Goal: Information Seeking & Learning: Find specific fact

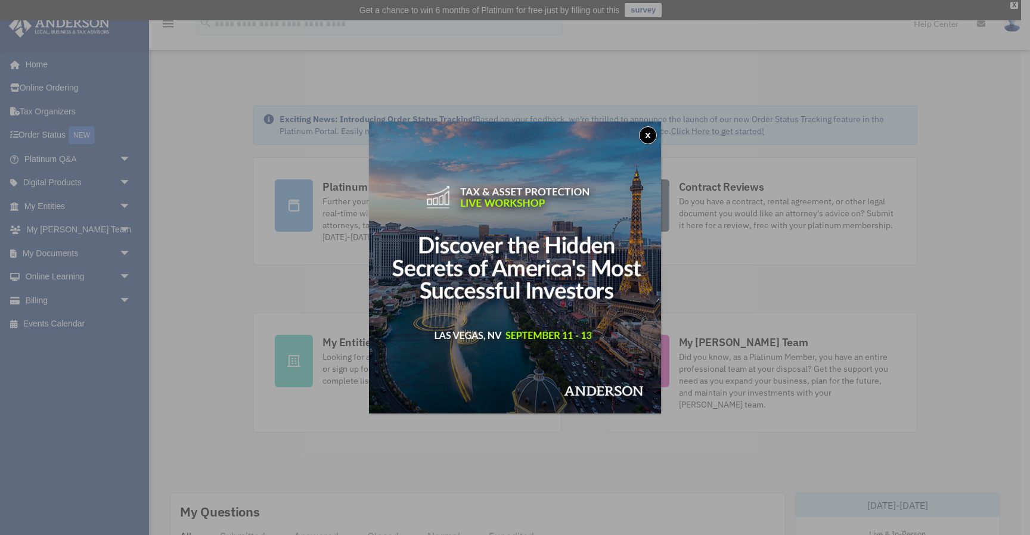
click at [650, 134] on button "x" at bounding box center [648, 135] width 18 height 18
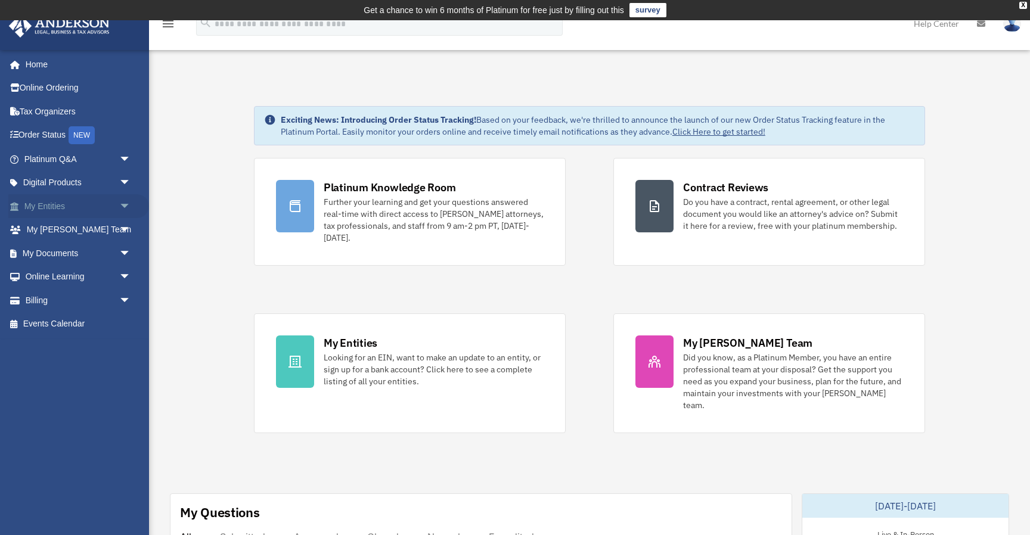
click at [30, 204] on link "My Entities arrow_drop_down" at bounding box center [78, 206] width 141 height 24
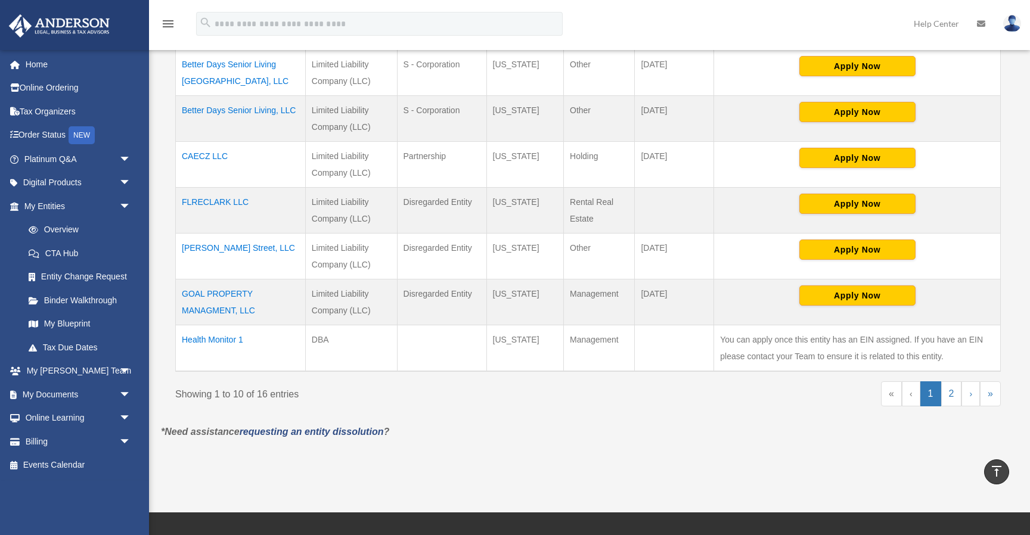
scroll to position [459, 0]
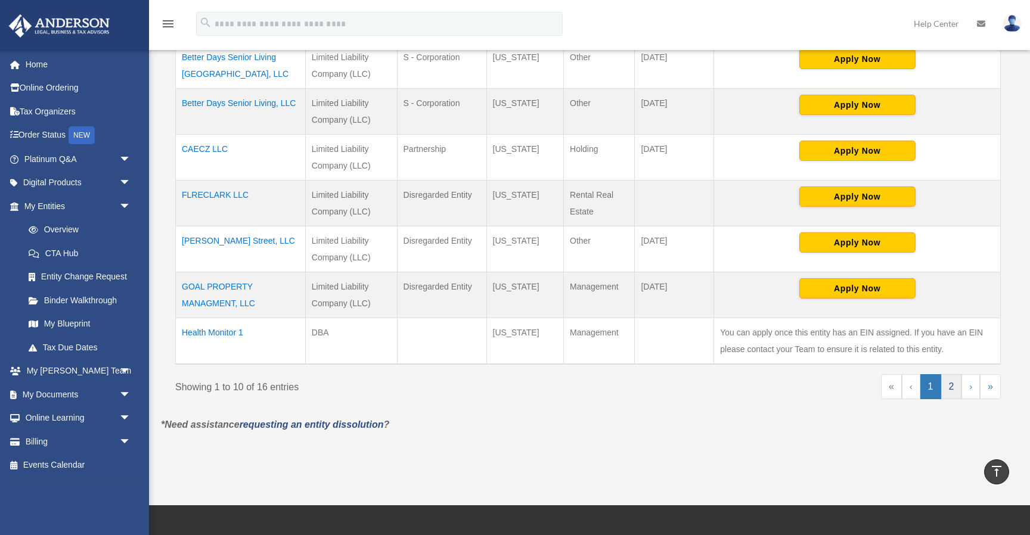
click at [945, 384] on link "2" at bounding box center [951, 386] width 21 height 25
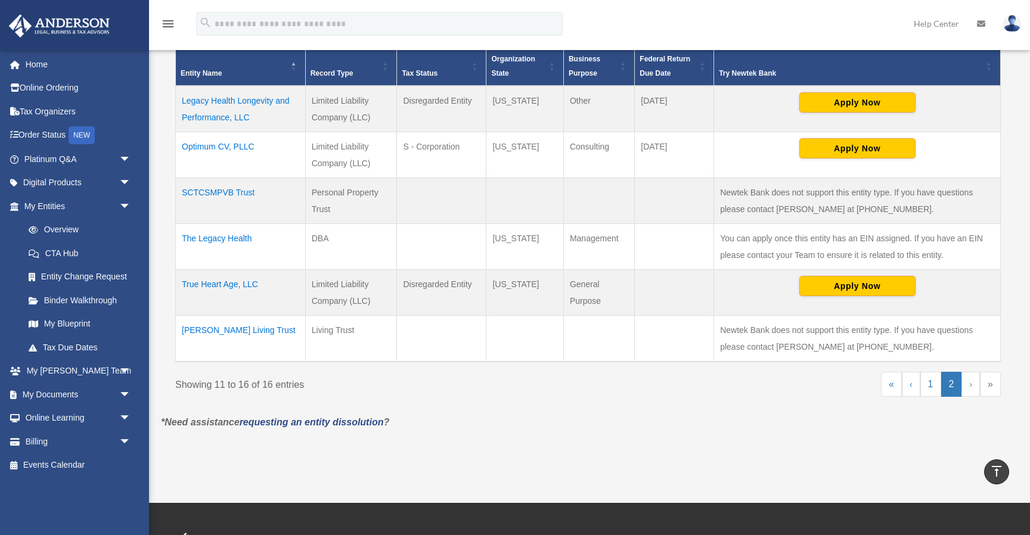
scroll to position [277, 0]
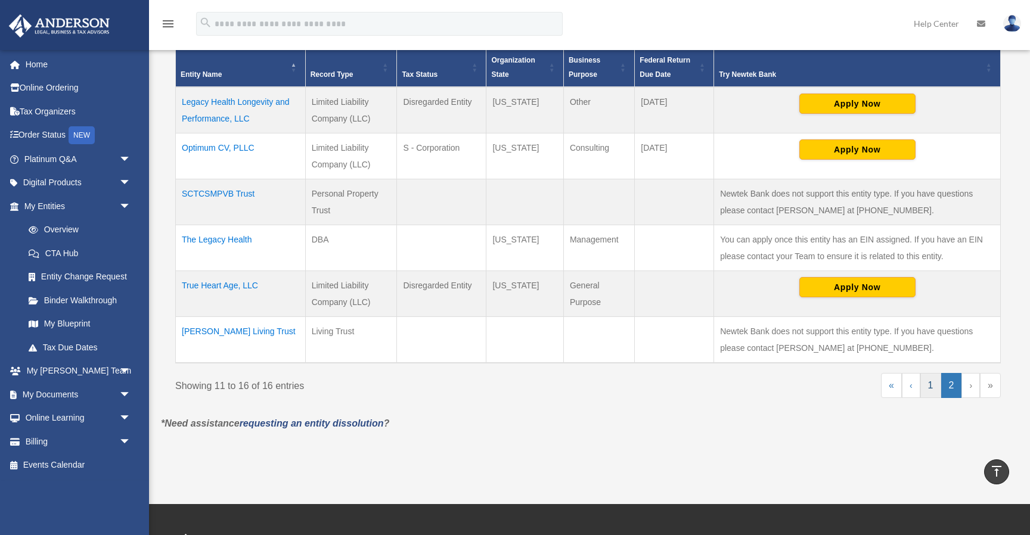
click at [933, 383] on link "1" at bounding box center [930, 385] width 21 height 25
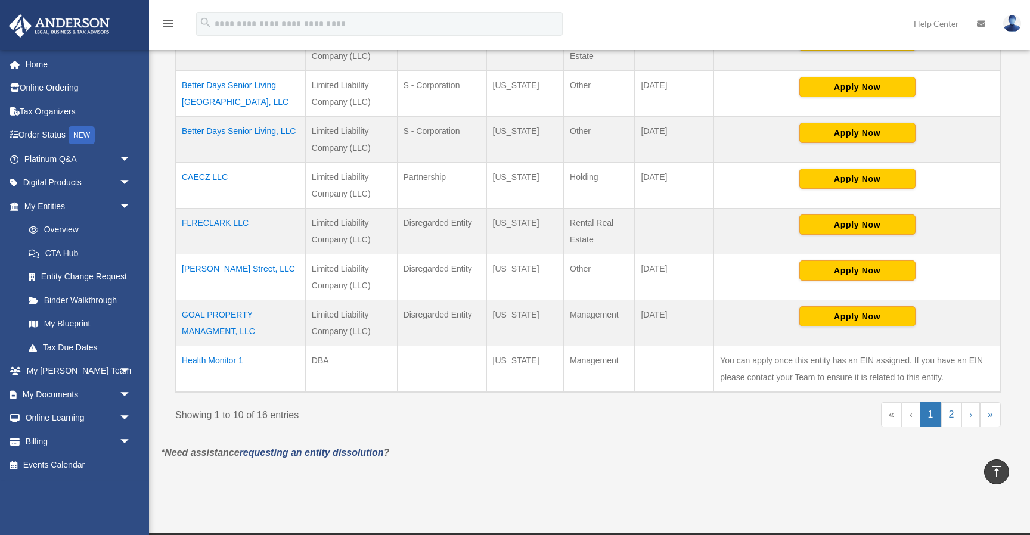
scroll to position [443, 0]
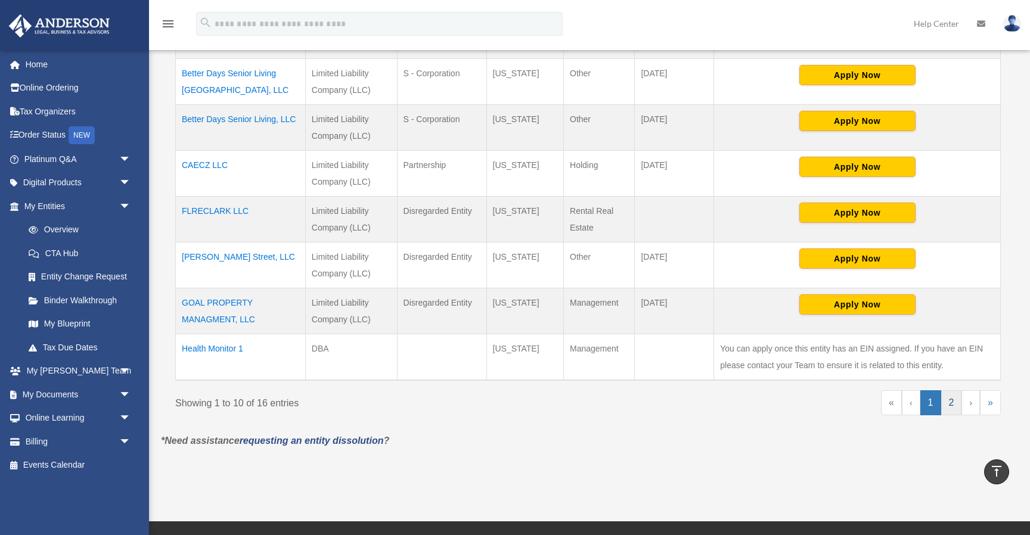
click at [951, 407] on link "2" at bounding box center [951, 402] width 21 height 25
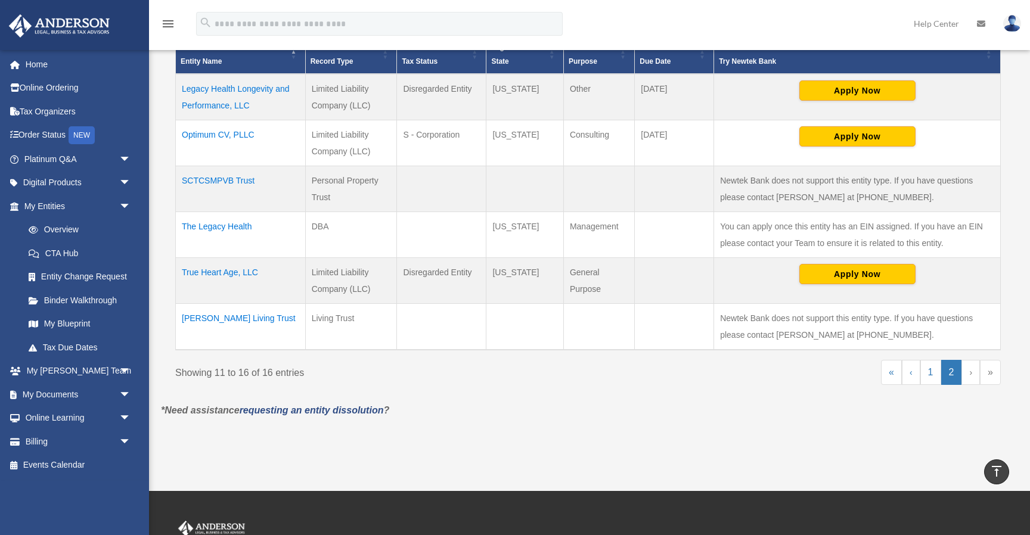
scroll to position [264, 0]
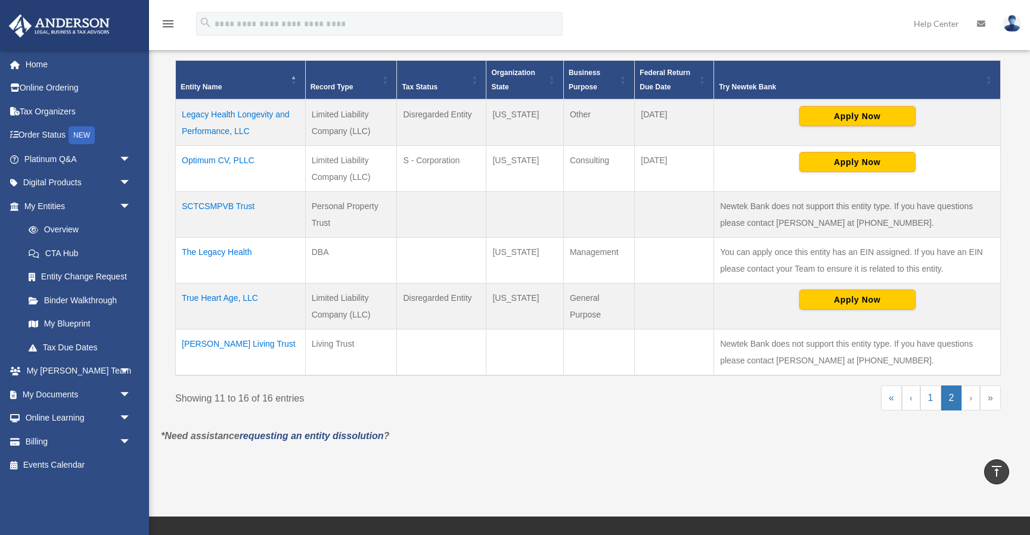
click at [218, 158] on td "Optimum CV, PLLC" at bounding box center [241, 169] width 130 height 46
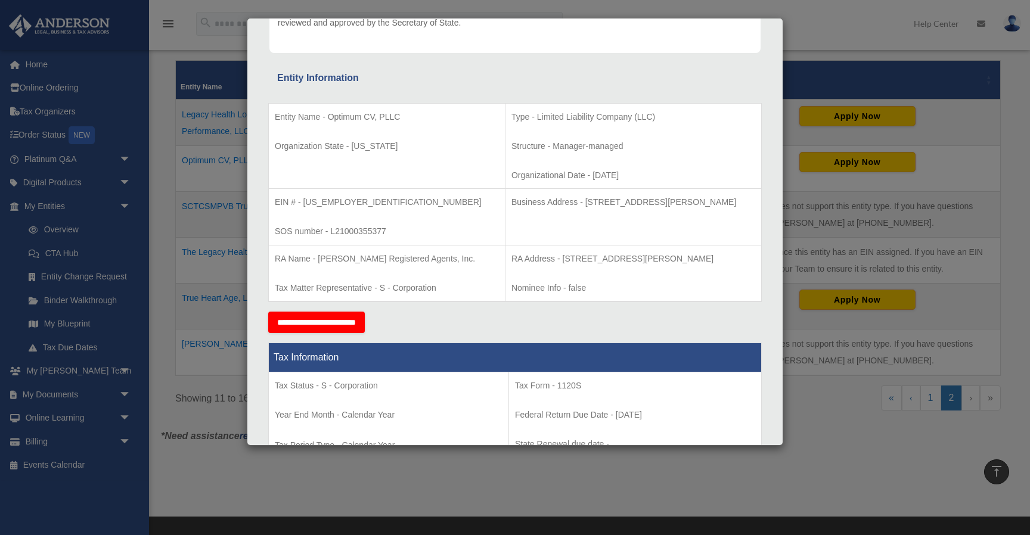
scroll to position [176, 0]
drag, startPoint x: 545, startPoint y: 200, endPoint x: 720, endPoint y: 213, distance: 175.1
click at [721, 213] on td "Business Address - 3225 McLeod Dr, Suite 100, Las Vegas, NV 89121" at bounding box center [633, 216] width 256 height 57
copy p "3225 McLeod Dr, Suite 100, Las Vegas, NV 89121"
click at [534, 203] on p "Business Address - 3225 McLeod Dr, Suite 100, Las Vegas, NV 89121" at bounding box center [633, 201] width 244 height 15
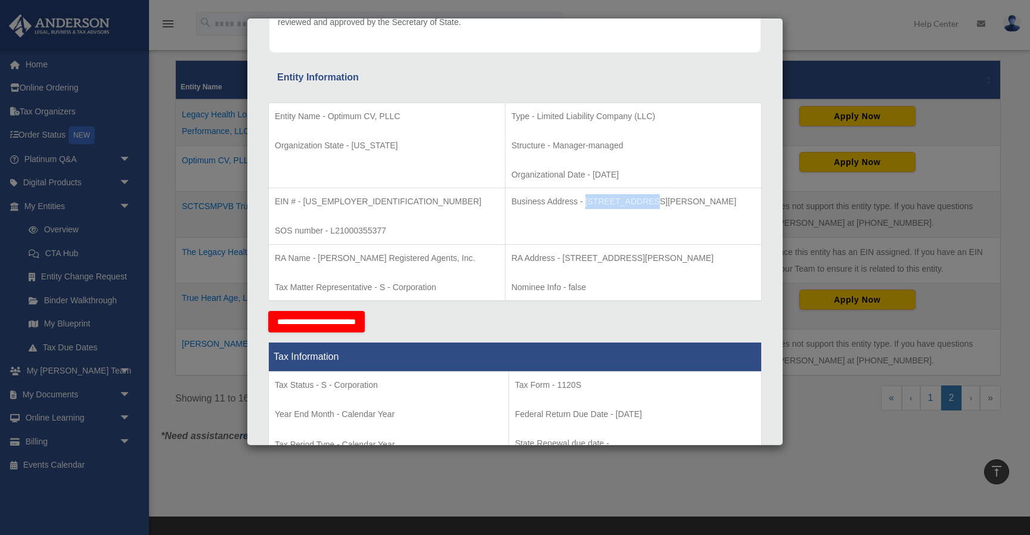
drag, startPoint x: 545, startPoint y: 203, endPoint x: 606, endPoint y: 199, distance: 61.0
click at [606, 199] on p "Business Address - 3225 McLeod Dr, Suite 100, Las Vegas, NV 89121" at bounding box center [633, 201] width 244 height 15
copy p "3225 McLeod Dr"
click at [525, 183] on td "Type - Limited Liability Company (LLC) Structure - Manager-managed Organization…" at bounding box center [633, 146] width 256 height 86
drag, startPoint x: 545, startPoint y: 200, endPoint x: 732, endPoint y: 199, distance: 187.2
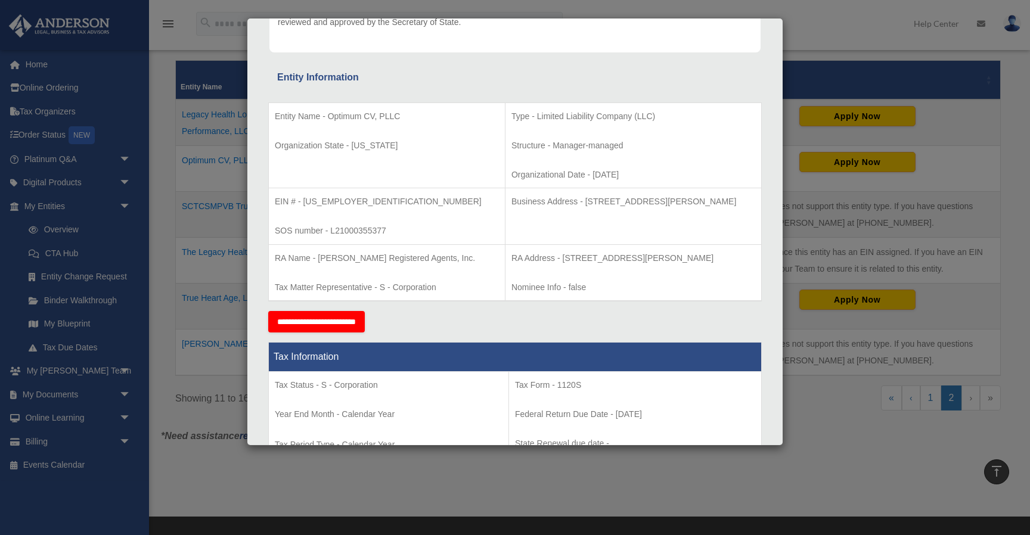
click at [732, 199] on p "Business Address - 3225 McLeod Dr, Suite 100, Las Vegas, NV 89121" at bounding box center [633, 201] width 244 height 15
copy p "3225 McLeod Dr, Suite 100, Las Vegas, NV 89121"
click at [624, 142] on p "Structure - Manager-managed" at bounding box center [633, 145] width 244 height 15
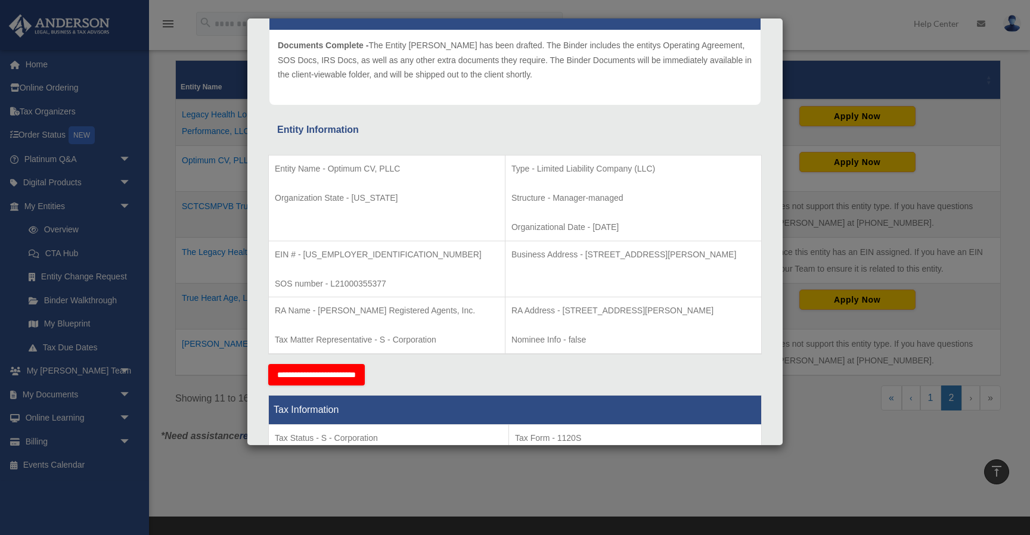
click at [225, 242] on div "Details × Articles Sent Organizational Date" at bounding box center [515, 267] width 1030 height 535
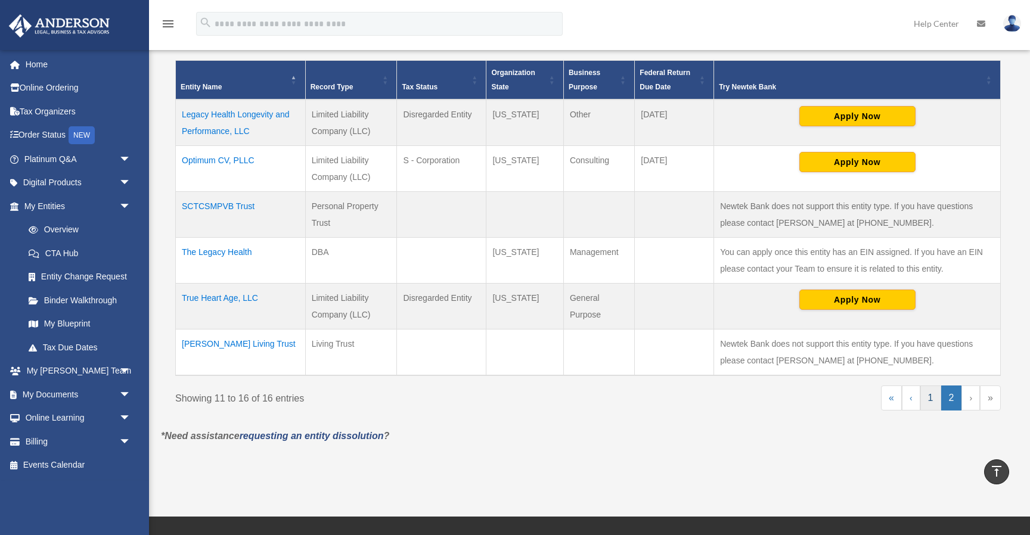
click at [926, 396] on link "1" at bounding box center [930, 398] width 21 height 25
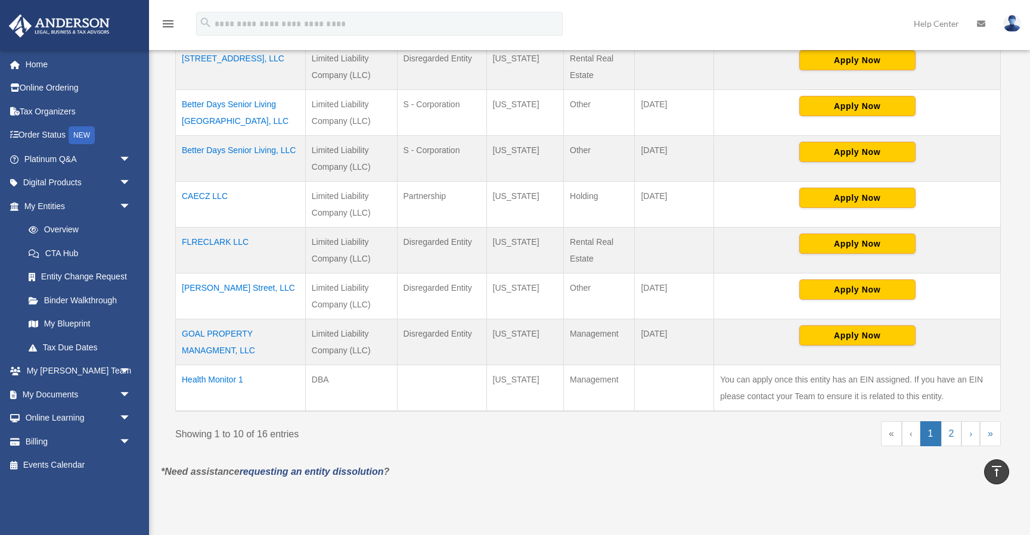
scroll to position [425, 0]
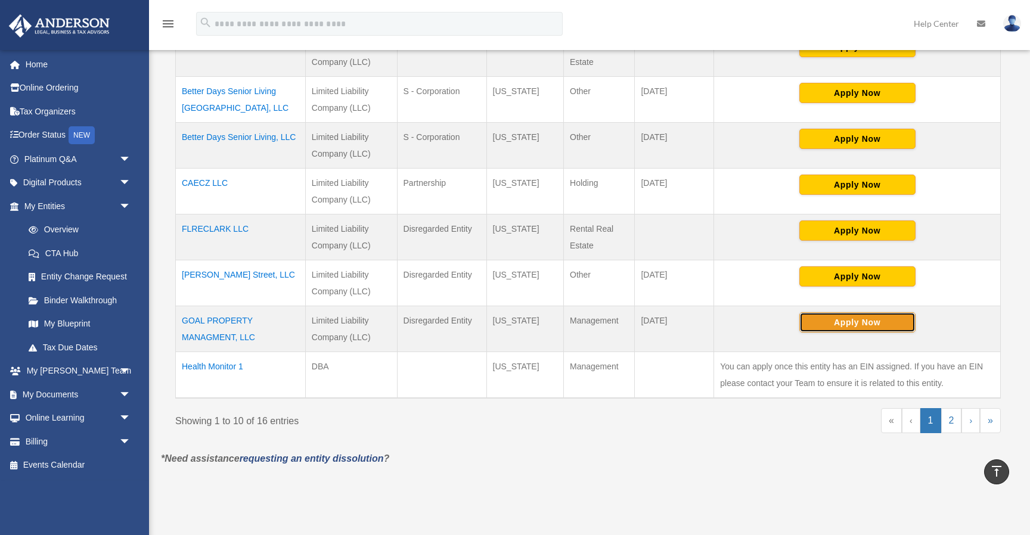
click at [837, 324] on button "Apply Now" at bounding box center [857, 322] width 116 height 20
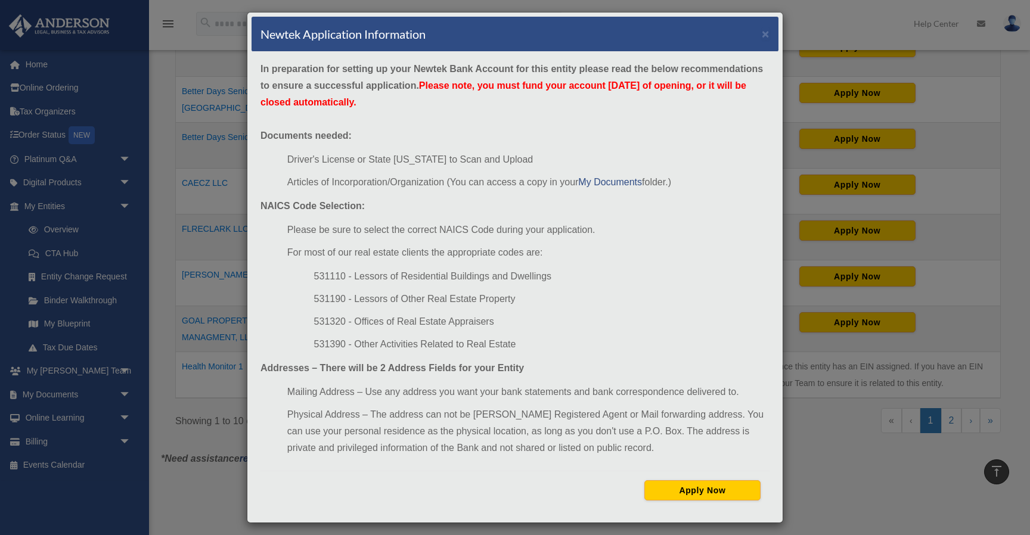
scroll to position [7, 0]
click at [225, 327] on div "Newtek Application Information × In preparation for setting up your Newtek Bank…" at bounding box center [515, 267] width 1030 height 535
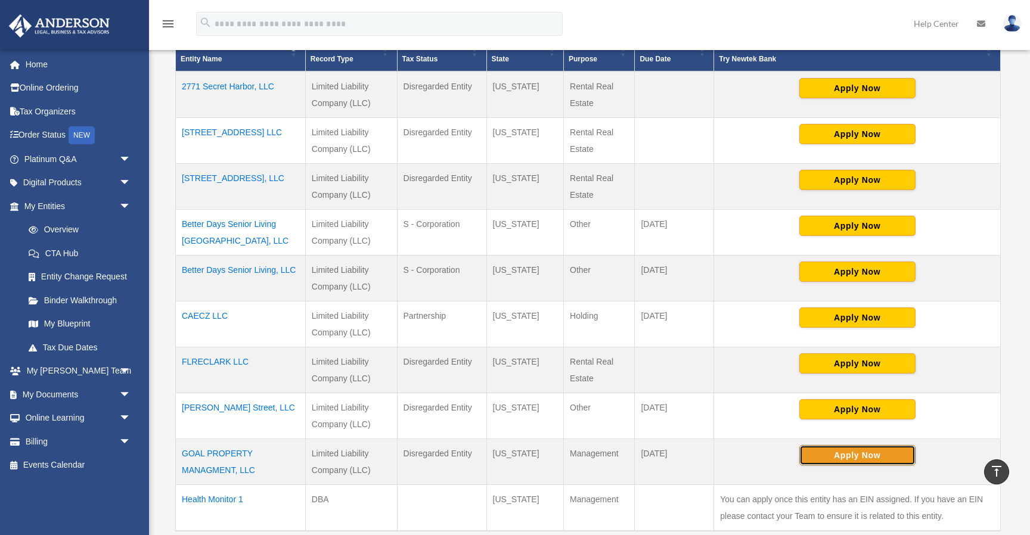
scroll to position [293, 0]
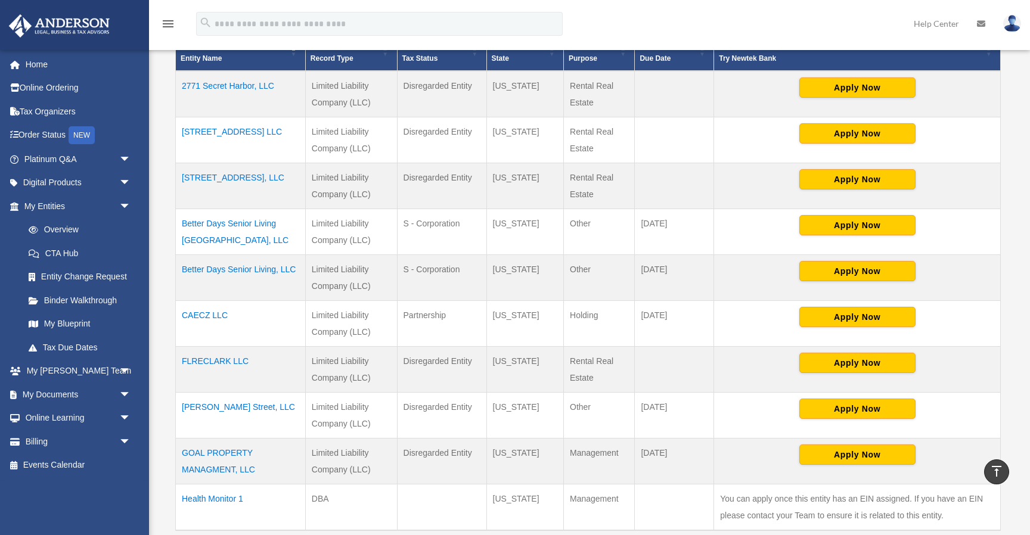
click at [323, 325] on td "Limited Liability Company (LLC)" at bounding box center [351, 324] width 92 height 46
